Goal: Information Seeking & Learning: Learn about a topic

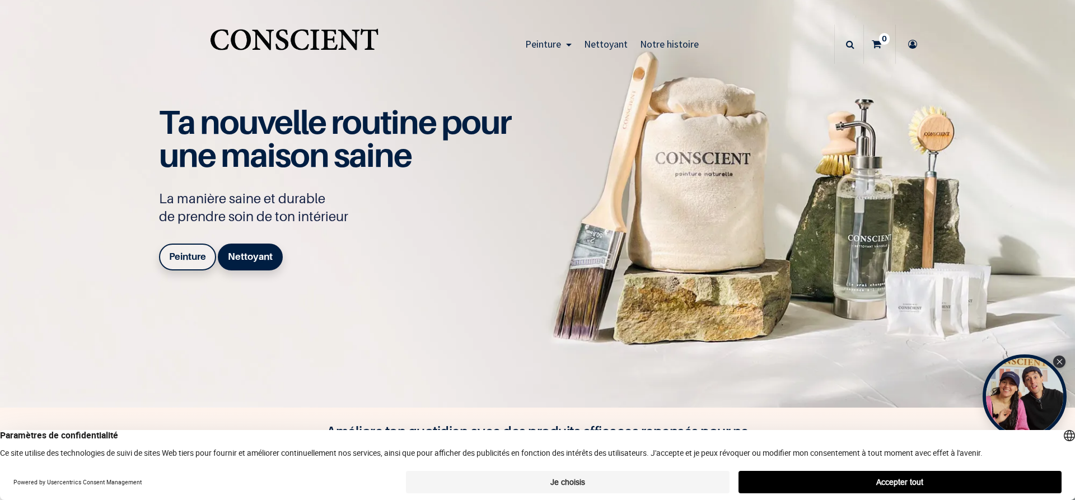
click at [259, 38] on img "Logo of Conscient" at bounding box center [294, 44] width 173 height 44
click at [186, 262] on b "Peinture" at bounding box center [187, 256] width 37 height 11
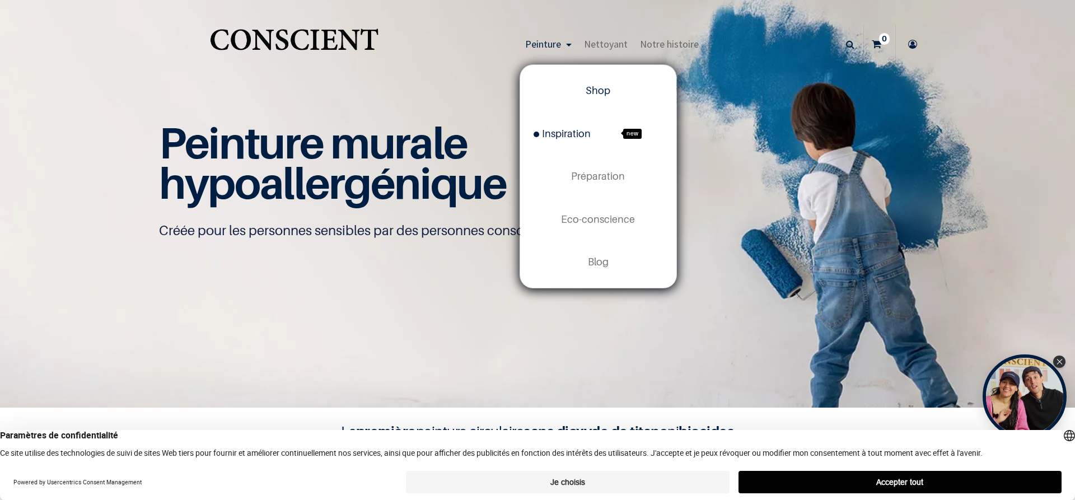
click at [567, 130] on span "Inspiration" at bounding box center [562, 134] width 57 height 12
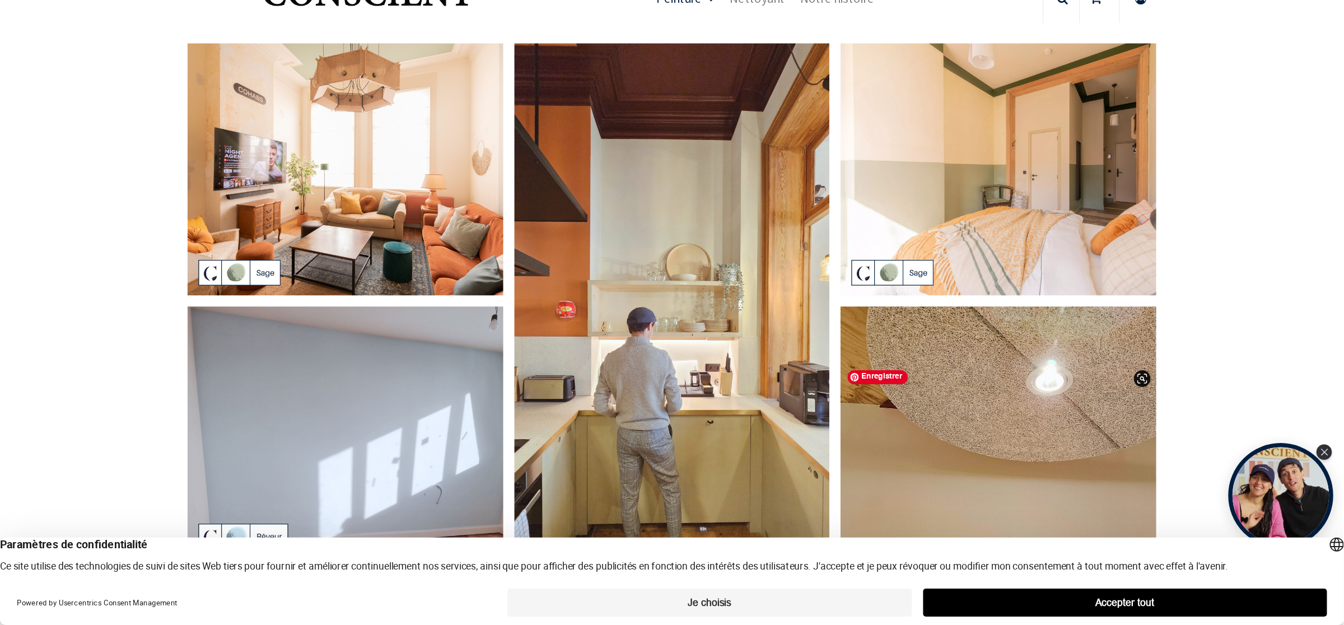
scroll to position [67, 0]
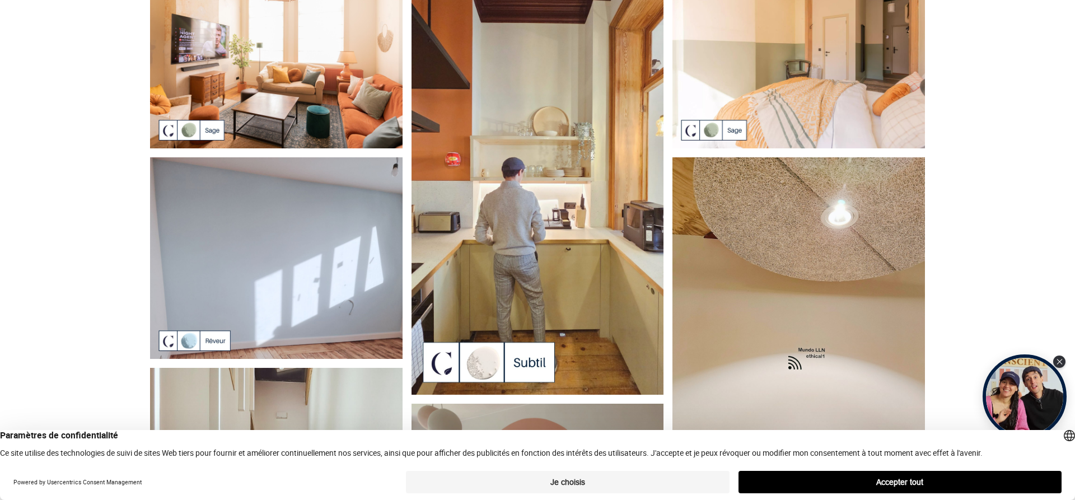
click at [579, 487] on button "Je choisis" at bounding box center [567, 482] width 323 height 22
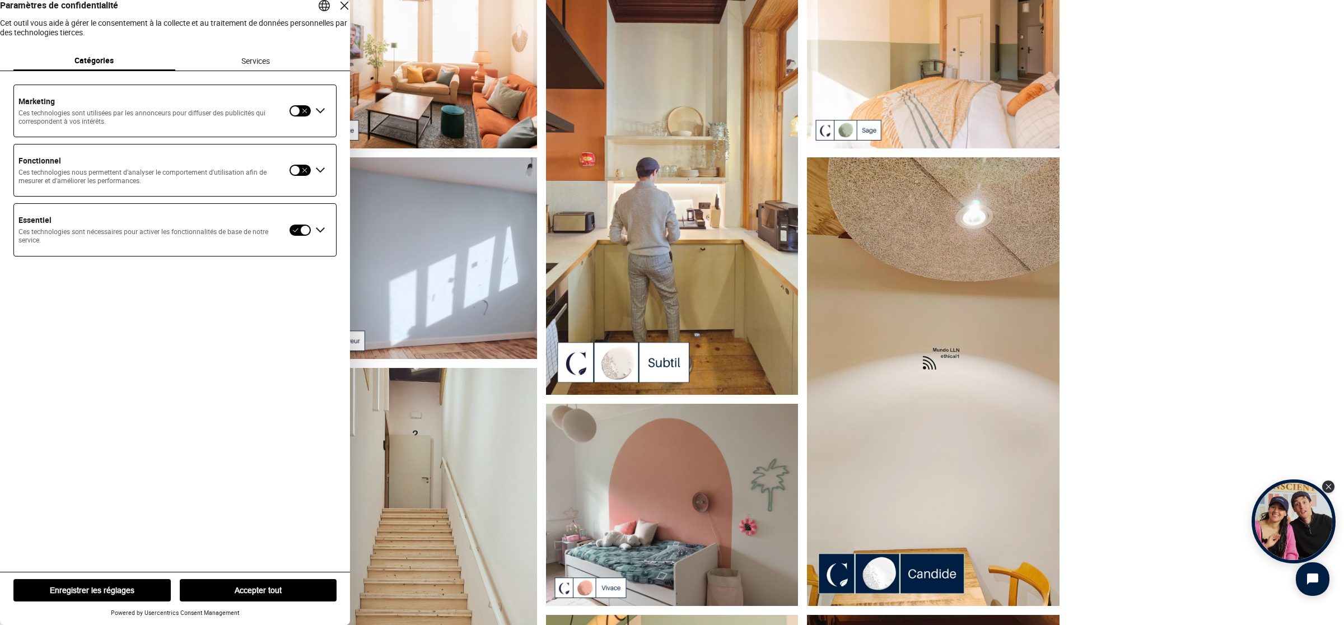
click at [337, 13] on div "Fermer la couche" at bounding box center [345, 6] width 16 height 16
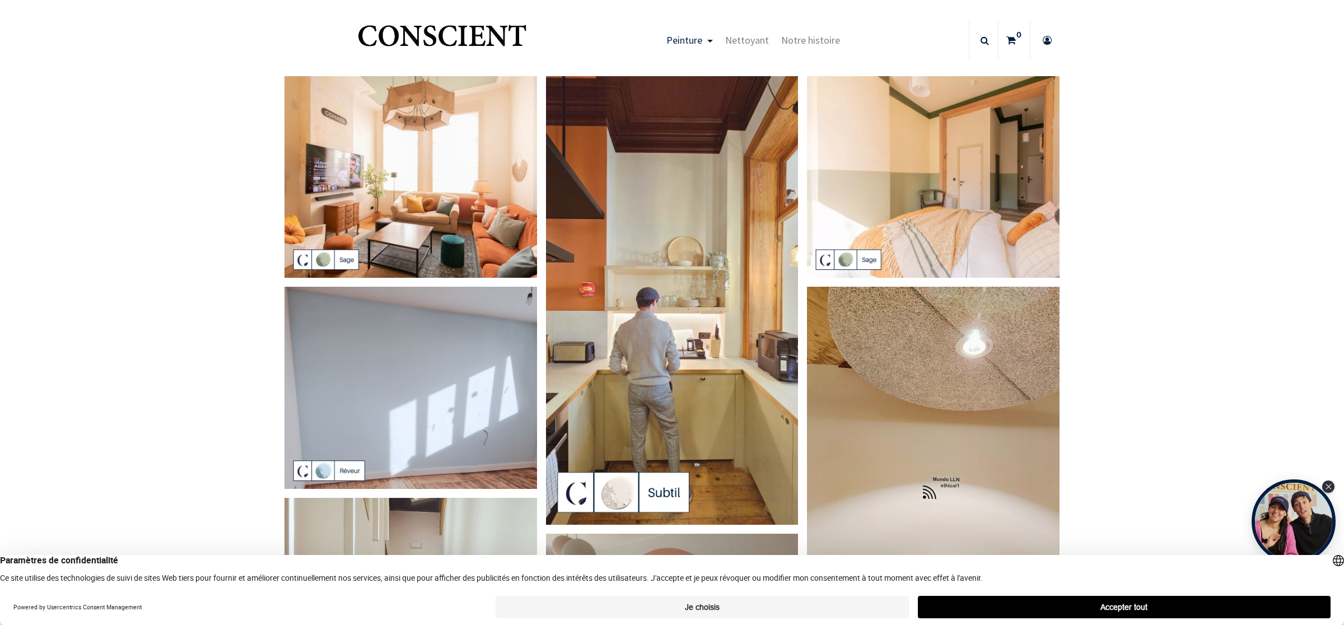
scroll to position [0, 0]
